Goal: Complete application form

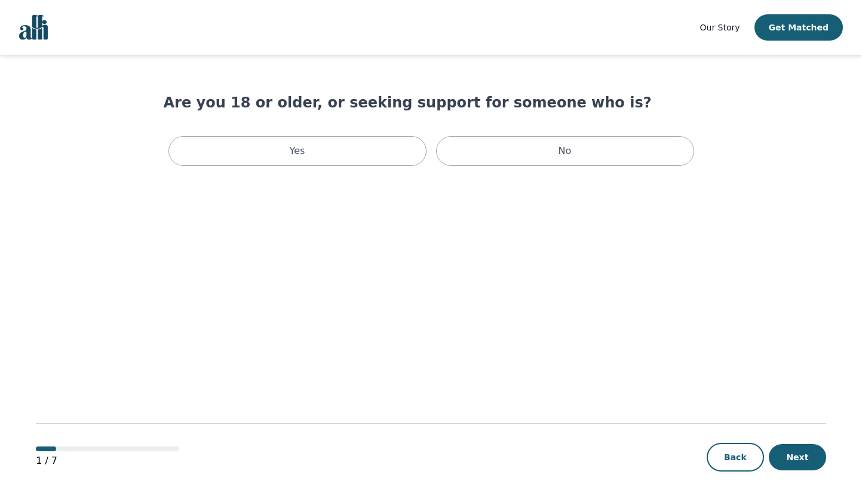
click at [32, 27] on img "Global" at bounding box center [33, 27] width 29 height 25
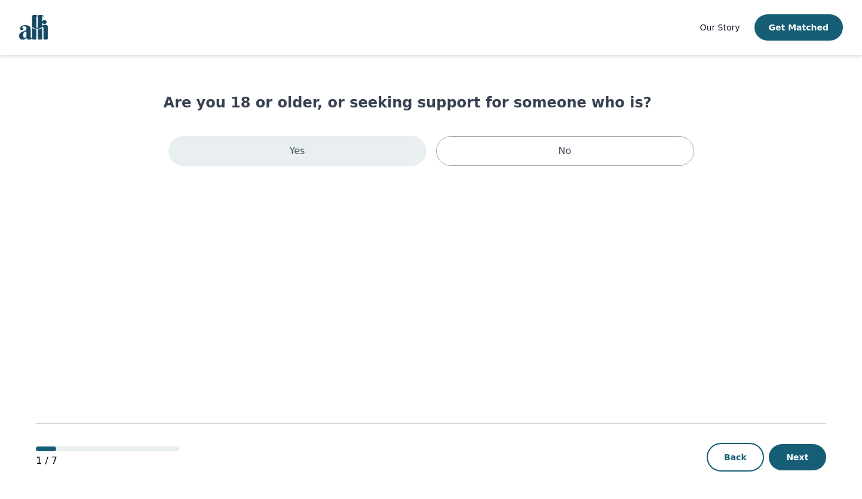
click at [389, 148] on div "Yes" at bounding box center [297, 151] width 258 height 30
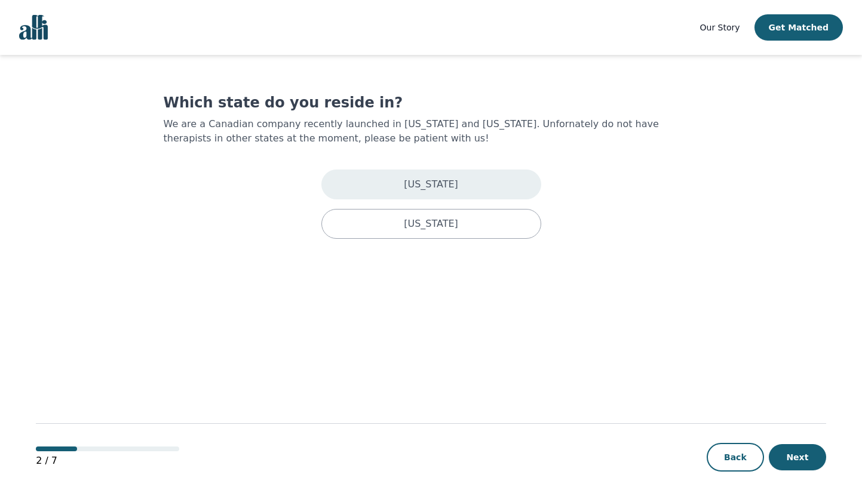
click at [447, 189] on p "New York" at bounding box center [431, 184] width 54 height 14
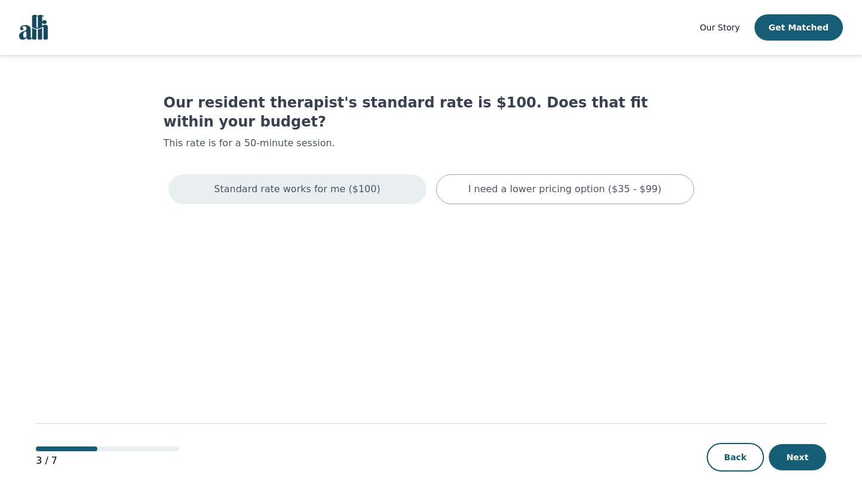
click at [370, 179] on div "Standard rate works for me ($100)" at bounding box center [297, 189] width 258 height 30
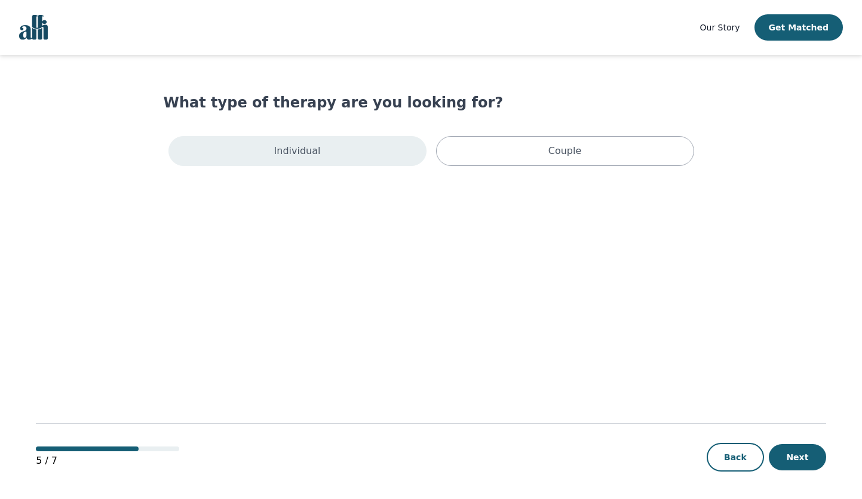
click at [358, 148] on div "Individual" at bounding box center [297, 151] width 258 height 30
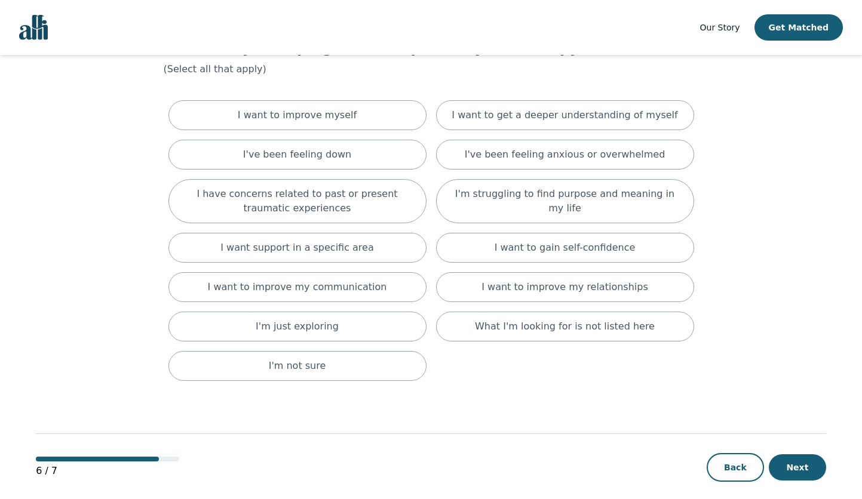
scroll to position [66, 0]
